Goal: Task Accomplishment & Management: Use online tool/utility

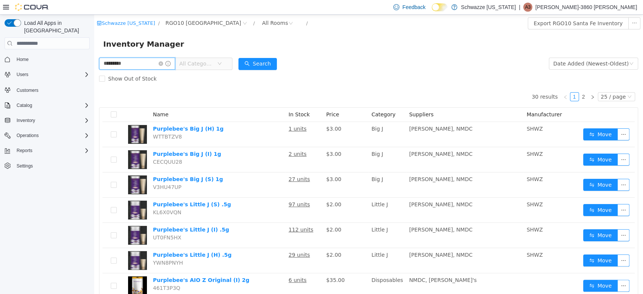
click at [136, 66] on input "*********" at bounding box center [137, 64] width 76 height 12
type input "***"
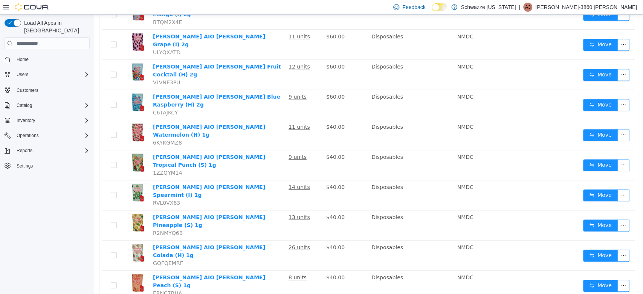
scroll to position [479, 0]
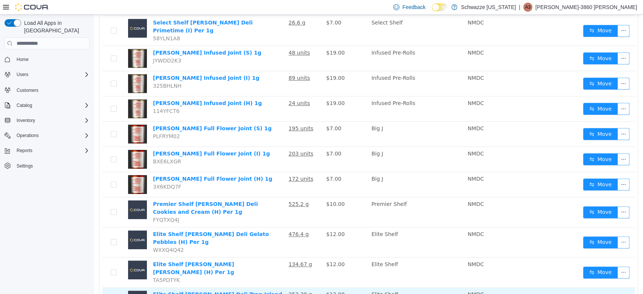
scroll to position [292, 0]
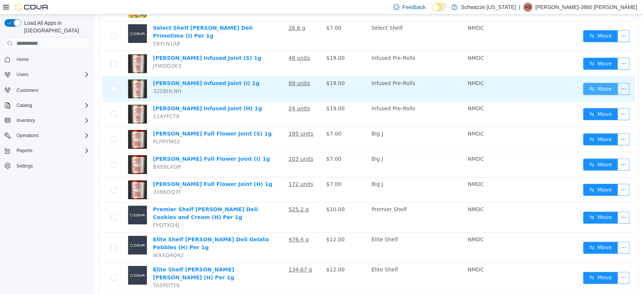
click at [592, 83] on button "Move" at bounding box center [600, 89] width 35 height 12
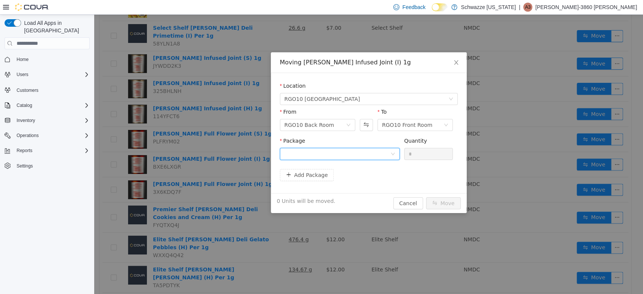
click at [346, 152] on div at bounding box center [337, 153] width 106 height 11
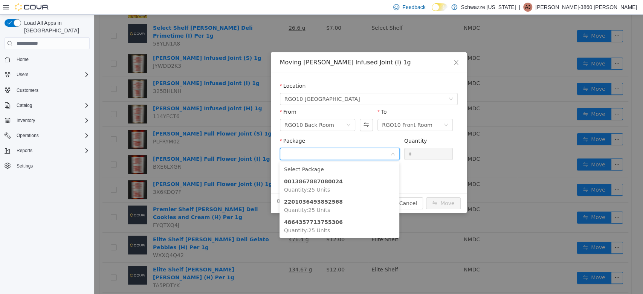
click at [342, 134] on div "From RGO10 Back Room To RGO10 Front Room" at bounding box center [369, 122] width 178 height 29
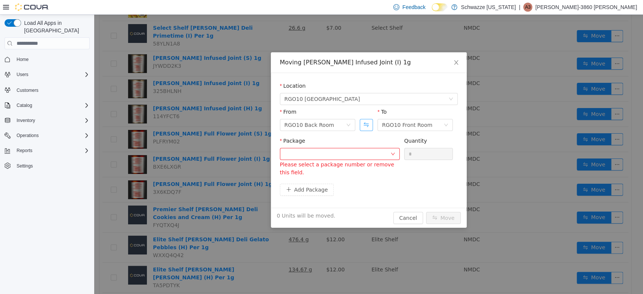
click at [362, 125] on button "Swap" at bounding box center [366, 125] width 13 height 12
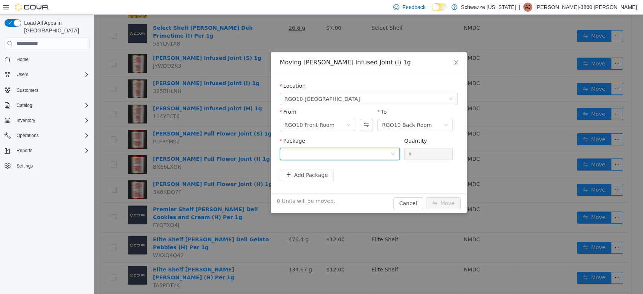
click at [346, 157] on div at bounding box center [337, 153] width 106 height 11
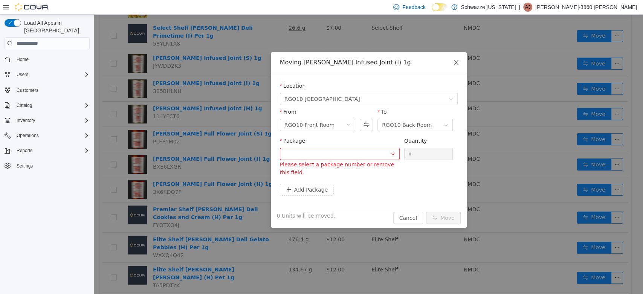
click at [453, 65] on icon "icon: close" at bounding box center [456, 62] width 6 height 6
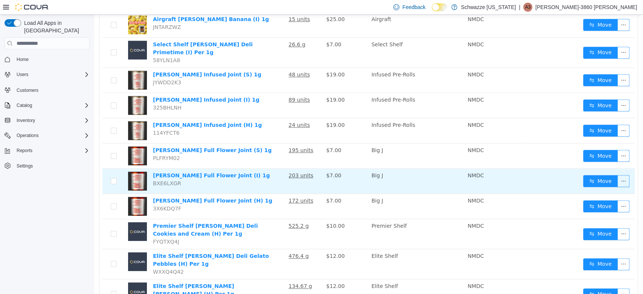
scroll to position [295, 0]
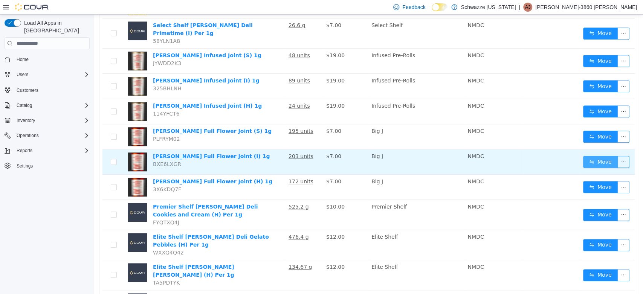
click at [606, 156] on button "Move" at bounding box center [600, 162] width 35 height 12
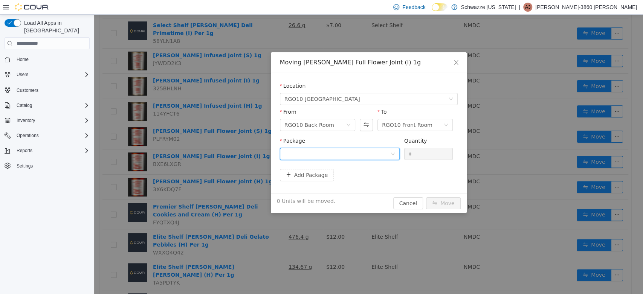
click at [349, 156] on div at bounding box center [337, 153] width 106 height 11
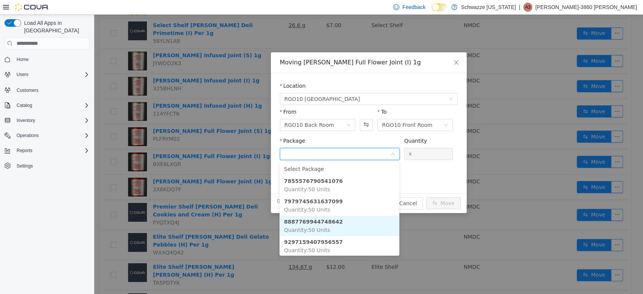
click at [357, 221] on li "8887769944748642 Quantity : 50 Units" at bounding box center [339, 226] width 120 height 20
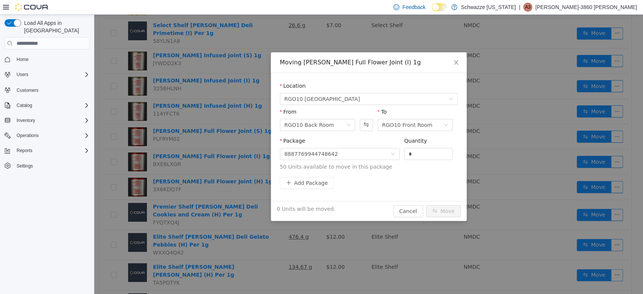
click at [416, 162] on div "Quantity *" at bounding box center [428, 150] width 49 height 26
click at [414, 152] on input "*" at bounding box center [428, 153] width 48 height 11
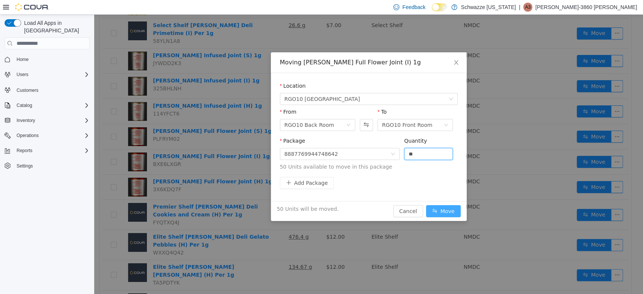
type input "**"
click at [447, 210] on button "Move" at bounding box center [443, 211] width 35 height 12
